Goal: Navigation & Orientation: Find specific page/section

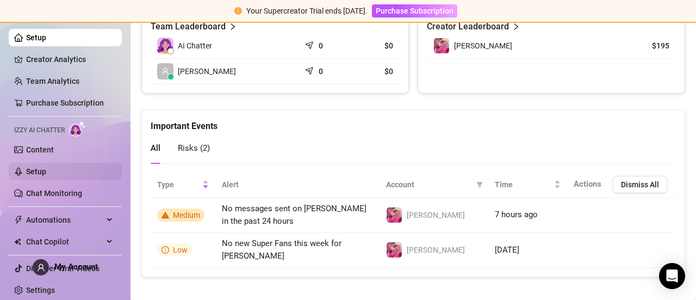
scroll to position [11, 0]
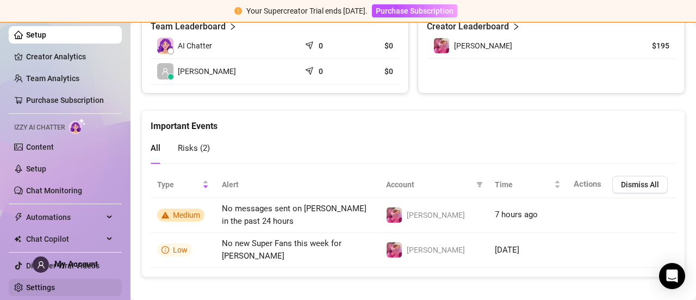
click at [30, 288] on link "Settings" at bounding box center [40, 287] width 29 height 9
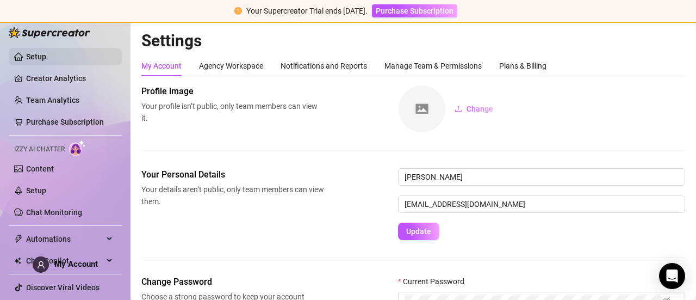
click at [46, 59] on link "Setup" at bounding box center [36, 56] width 20 height 9
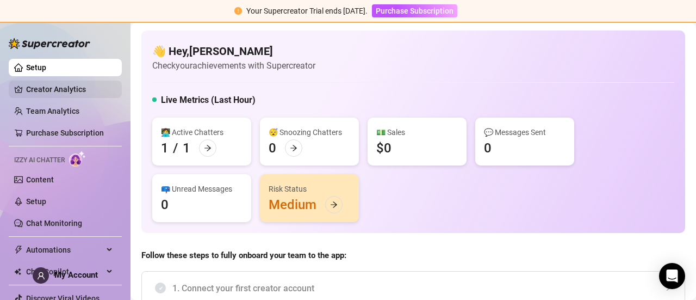
click at [63, 90] on link "Creator Analytics" at bounding box center [69, 89] width 87 height 17
